Goal: Task Accomplishment & Management: Manage account settings

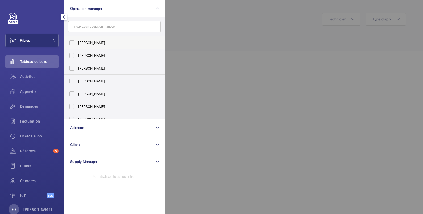
click at [86, 42] on span "[PERSON_NAME]" at bounding box center [114, 42] width 73 height 5
click at [77, 42] on input "[PERSON_NAME]" at bounding box center [72, 43] width 11 height 11
checkbox input "true"
click at [24, 91] on span "Appareils" at bounding box center [39, 91] width 38 height 5
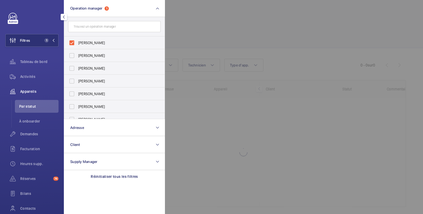
click at [202, 20] on div at bounding box center [376, 107] width 423 height 214
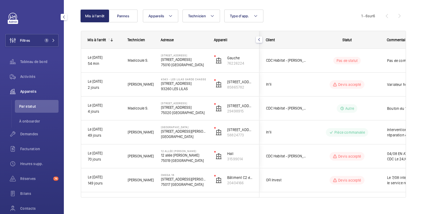
scroll to position [58, 0]
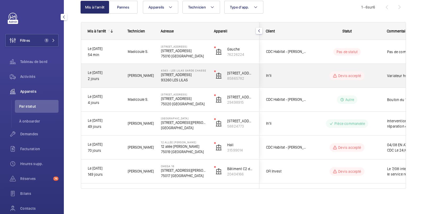
click at [380, 76] on wm-front-pills-cell "Devis accepté" at bounding box center [347, 76] width 66 height 9
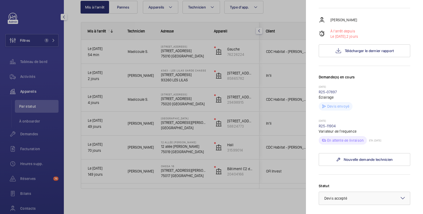
scroll to position [177, 0]
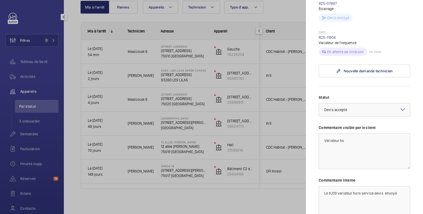
click at [291, 67] on div at bounding box center [211, 107] width 423 height 214
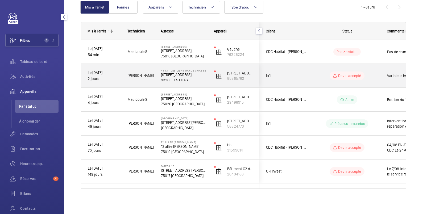
click at [379, 75] on wm-front-pills-cell "Devis accepté" at bounding box center [347, 76] width 66 height 9
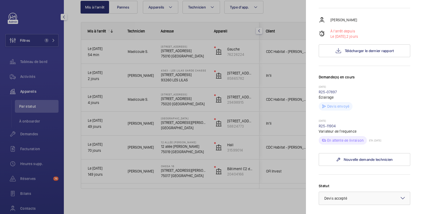
scroll to position [177, 0]
